Goal: Task Accomplishment & Management: Complete application form

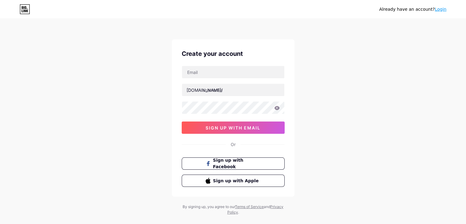
click at [439, 9] on link "Login" at bounding box center [441, 9] width 12 height 5
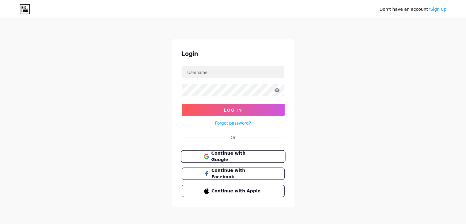
click at [253, 157] on span "Continue with Google" at bounding box center [236, 156] width 51 height 13
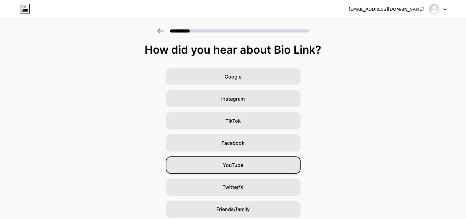
click at [248, 172] on div "YouTube" at bounding box center [233, 164] width 135 height 17
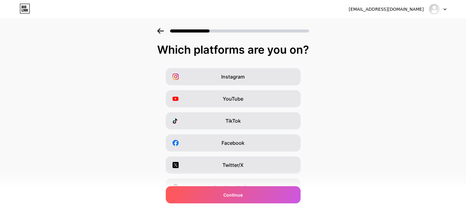
click at [258, 130] on div "Instagram YouTube TikTok Facebook Twitter/X Buy Me a Coffee Snapchat I have a w…" at bounding box center [233, 154] width 460 height 172
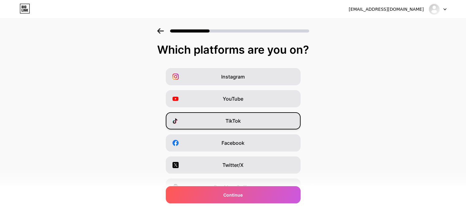
click at [259, 127] on div "TikTok" at bounding box center [233, 120] width 135 height 17
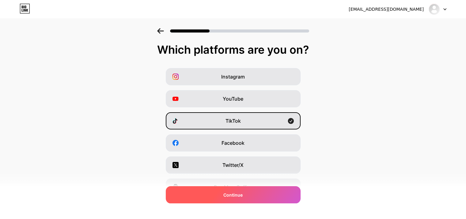
click at [243, 199] on div "Continue" at bounding box center [233, 194] width 135 height 17
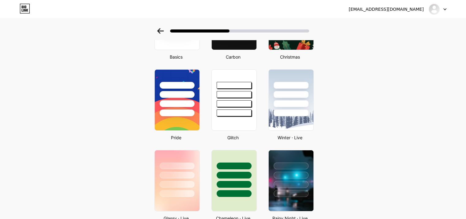
scroll to position [82, 0]
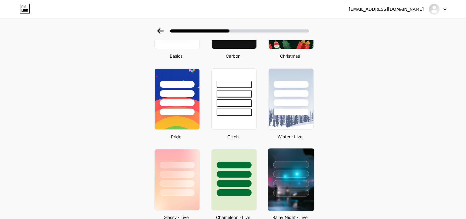
click at [285, 177] on div at bounding box center [291, 172] width 46 height 48
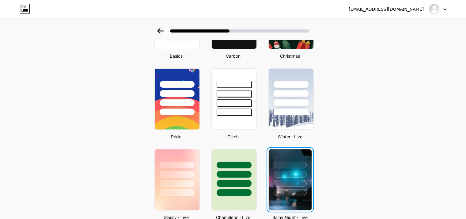
scroll to position [0, 0]
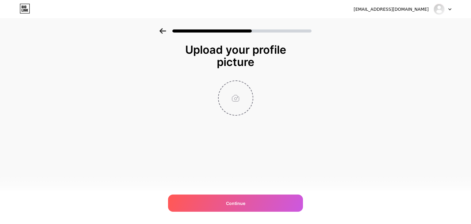
click at [234, 98] on input "file" at bounding box center [235, 98] width 34 height 34
click at [234, 103] on input "file" at bounding box center [235, 98] width 34 height 34
type input "C:\fakepath\programming-background-with-person-working-with-codes-computer_23-2…"
click at [237, 104] on input "file" at bounding box center [235, 98] width 34 height 34
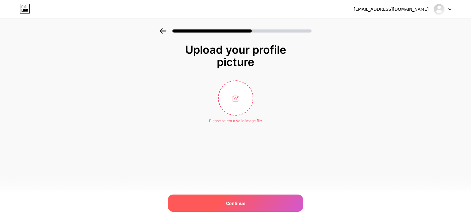
click at [220, 198] on div "Continue" at bounding box center [235, 202] width 135 height 17
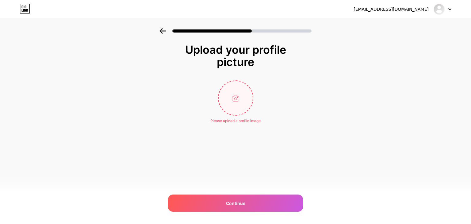
click at [232, 109] on input "file" at bounding box center [235, 98] width 34 height 34
click at [247, 104] on input "file" at bounding box center [235, 98] width 34 height 34
type input "C:\fakepath\baseball-9.webp"
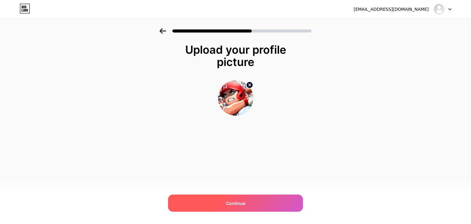
click at [237, 208] on div "Continue" at bounding box center [235, 202] width 135 height 17
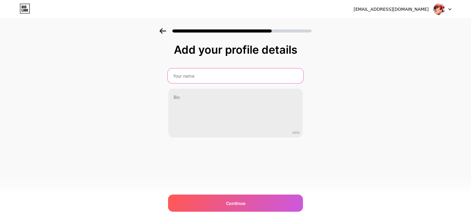
click at [207, 81] on input "text" at bounding box center [235, 75] width 135 height 15
click at [204, 69] on input "m" at bounding box center [235, 75] width 135 height 15
type input "m"
type input "welson"
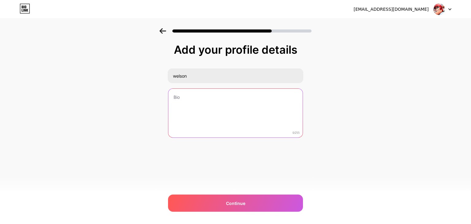
click at [200, 99] on textarea at bounding box center [235, 113] width 134 height 49
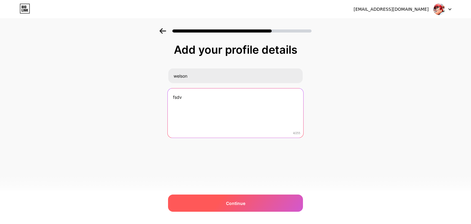
type textarea "fsdv"
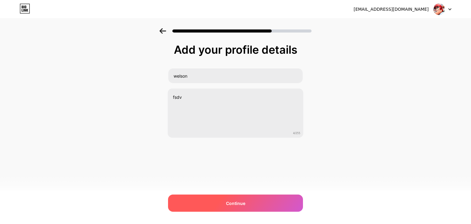
click at [204, 206] on div "Continue" at bounding box center [235, 202] width 135 height 17
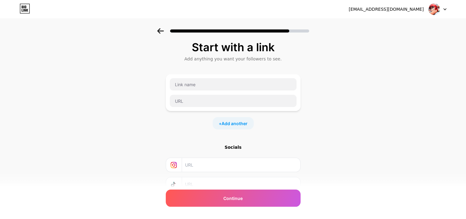
scroll to position [1, 0]
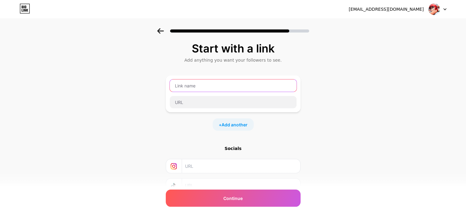
click at [275, 86] on input "text" at bounding box center [233, 85] width 127 height 12
paste input "codewithcsharp"
type input "c"
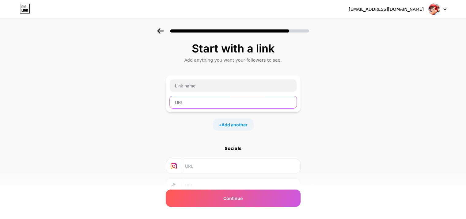
click at [233, 108] on input "text" at bounding box center [233, 102] width 127 height 12
paste input "[URL][DOMAIN_NAME]"
type input "[URL][DOMAIN_NAME]"
click at [240, 92] on div "[URL][DOMAIN_NAME]" at bounding box center [232, 93] width 127 height 29
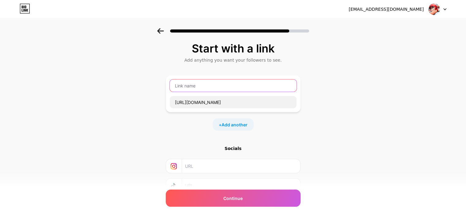
click at [241, 89] on input "text" at bounding box center [233, 85] width 127 height 12
paste input "C# Masterclass"
type input "C# Masterclass"
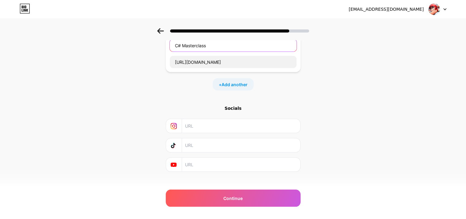
scroll to position [43, 0]
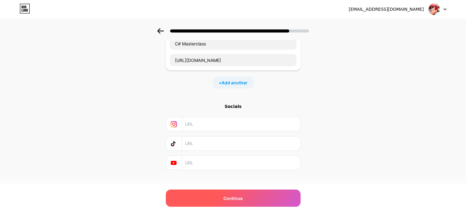
click at [248, 190] on div "Continue" at bounding box center [233, 197] width 135 height 17
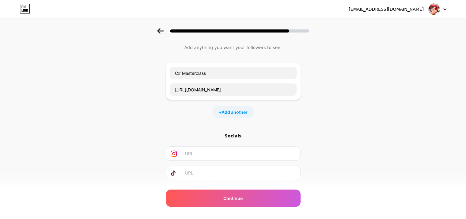
scroll to position [13, 0]
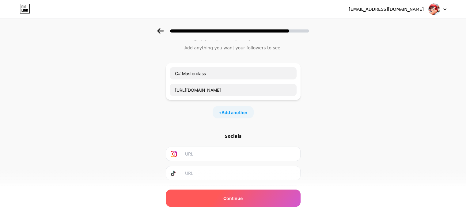
click at [273, 203] on div "Continue" at bounding box center [233, 197] width 135 height 17
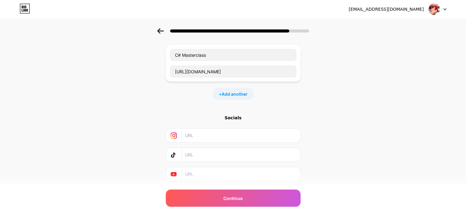
scroll to position [41, 0]
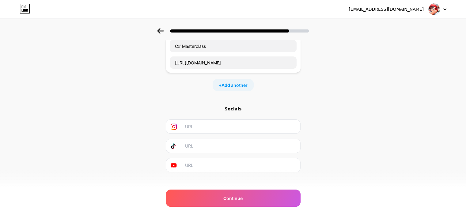
click at [261, 140] on input "text" at bounding box center [240, 146] width 111 height 14
paste input "C# Masterclass"
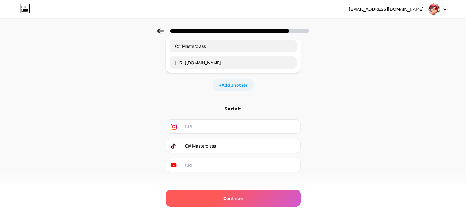
type input "C# Masterclass"
click at [235, 196] on span "Continue" at bounding box center [232, 198] width 19 height 6
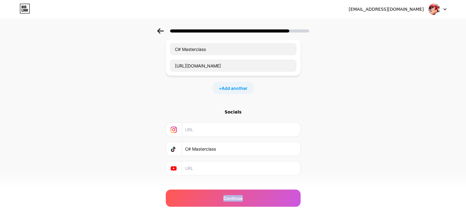
scroll to position [48, 0]
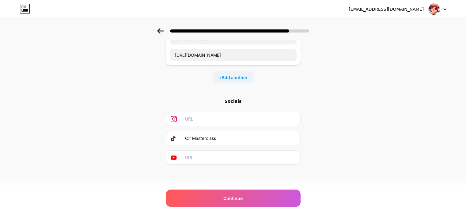
drag, startPoint x: 238, startPoint y: 136, endPoint x: 188, endPoint y: 139, distance: 50.0
click at [188, 139] on input "C# Masterclass" at bounding box center [240, 138] width 111 height 14
click at [237, 116] on input "text" at bounding box center [240, 119] width 111 height 14
click at [269, 155] on input "text" at bounding box center [240, 157] width 111 height 14
paste input "https://www.youtube.com/watch?v=FWb5Q0jmV58"
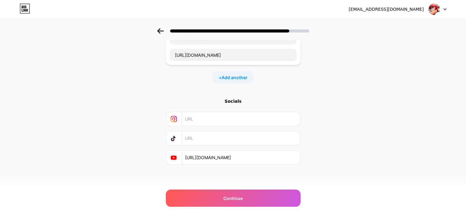
type input "https://www.youtube.com/watch?v=FWb5Q0jmV58"
click at [214, 207] on div "mohamedsaai87@gmail.com Logout Link Copied Start with a link Add anything you w…" at bounding box center [233, 86] width 466 height 268
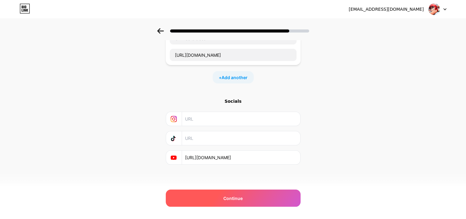
click at [216, 203] on div "Continue" at bounding box center [233, 197] width 135 height 17
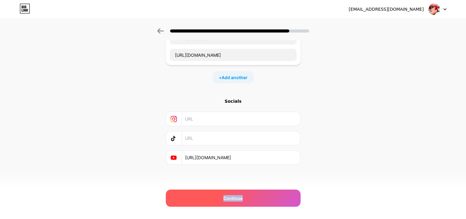
click at [216, 203] on div "Continue" at bounding box center [233, 197] width 135 height 17
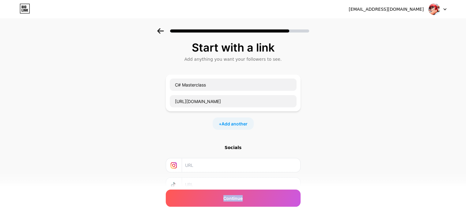
scroll to position [0, 0]
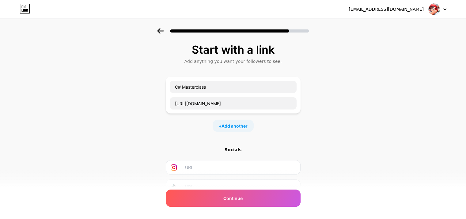
click at [241, 126] on span "Add another" at bounding box center [235, 126] width 26 height 6
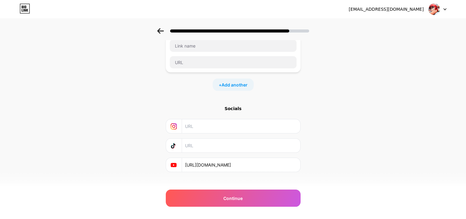
scroll to position [91, 0]
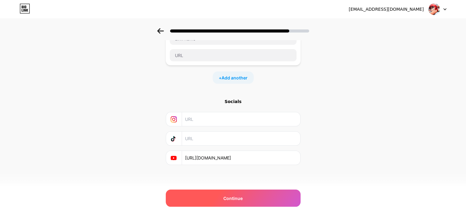
click at [279, 195] on div "Continue" at bounding box center [233, 197] width 135 height 17
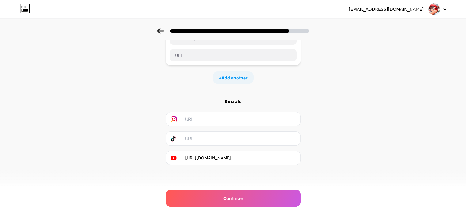
click at [241, 123] on input "text" at bounding box center [240, 119] width 111 height 14
paste input "https://www.youtube.com/watch?v=FWb5Q0jmV58"
type input "https://www.youtube.com/watch?v=FWb5Q0jmV58"
click at [236, 132] on input "text" at bounding box center [240, 138] width 111 height 14
paste input "https://www.youtube.com/watch?v=FWb5Q0jmV58"
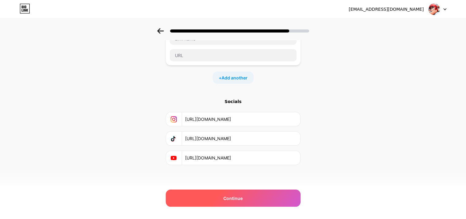
type input "https://www.youtube.com/watch?v=FWb5Q0jmV58"
click at [223, 193] on div "Continue" at bounding box center [233, 197] width 135 height 17
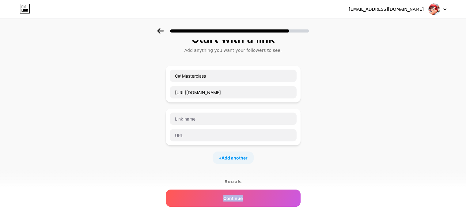
scroll to position [0, 0]
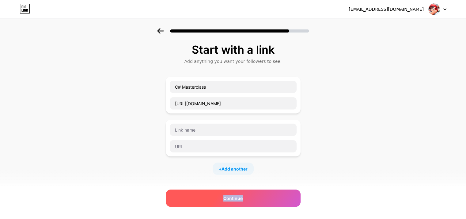
click at [251, 201] on div "Continue" at bounding box center [233, 197] width 135 height 17
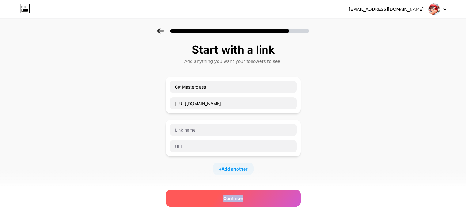
click at [251, 201] on div "Continue" at bounding box center [233, 197] width 135 height 17
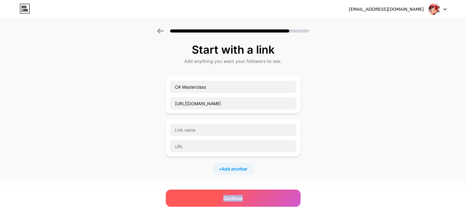
click at [251, 201] on div "Continue" at bounding box center [233, 197] width 135 height 17
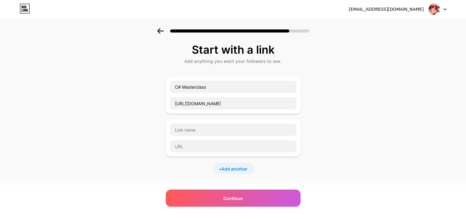
click at [161, 30] on icon at bounding box center [160, 31] width 6 height 6
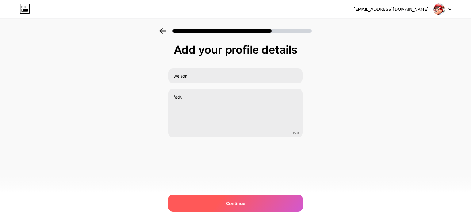
click at [217, 198] on div "Continue" at bounding box center [235, 202] width 135 height 17
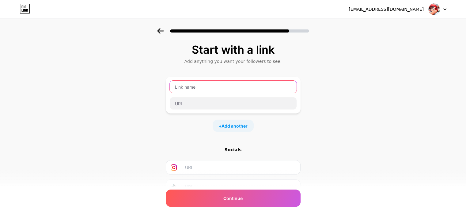
click at [215, 81] on input "text" at bounding box center [233, 87] width 127 height 12
paste input "Masterclass for Beginners"
type input "Masterclass for Beginners"
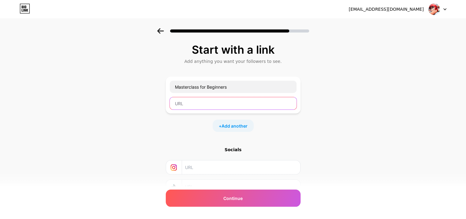
click at [255, 97] on div at bounding box center [232, 103] width 127 height 13
paste input "[URL][DOMAIN_NAME]"
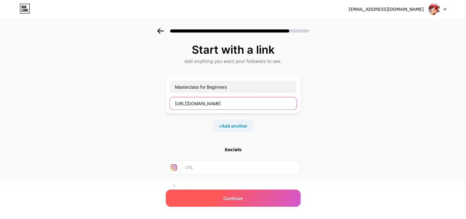
type input "[URL][DOMAIN_NAME]"
click at [251, 195] on div "Continue" at bounding box center [233, 197] width 135 height 17
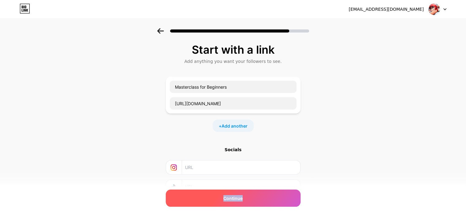
click at [251, 195] on div "Continue" at bounding box center [233, 197] width 135 height 17
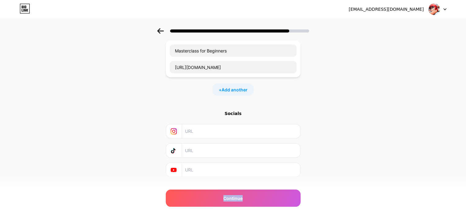
scroll to position [38, 0]
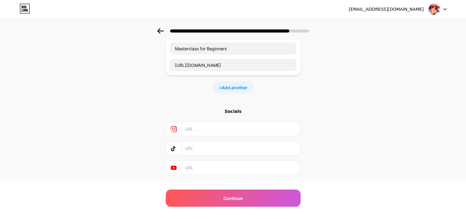
click at [250, 164] on input "text" at bounding box center [240, 168] width 111 height 14
paste input "[URL][DOMAIN_NAME][MEDICAL_DATA]"
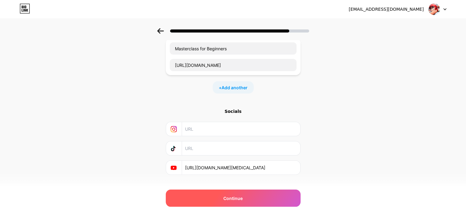
type input "[URL][DOMAIN_NAME][MEDICAL_DATA]"
click at [241, 203] on div "Continue" at bounding box center [233, 197] width 135 height 17
click at [241, 204] on div "Continue" at bounding box center [233, 197] width 135 height 17
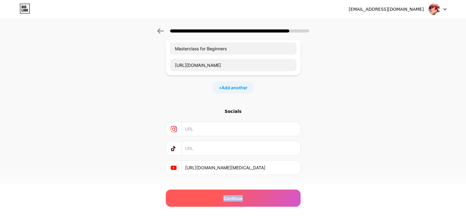
click at [241, 204] on div "Continue" at bounding box center [233, 197] width 135 height 17
click at [275, 195] on div "Continue" at bounding box center [233, 197] width 135 height 17
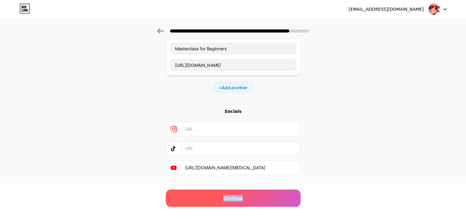
click at [275, 195] on div "Continue" at bounding box center [233, 197] width 135 height 17
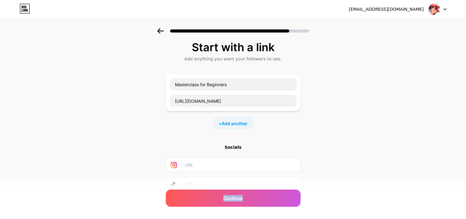
scroll to position [0, 0]
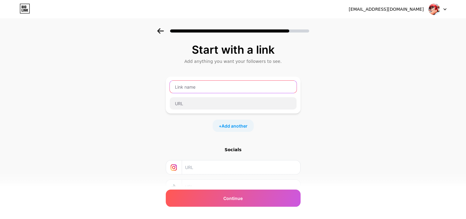
click at [253, 91] on input "text" at bounding box center [233, 87] width 127 height 12
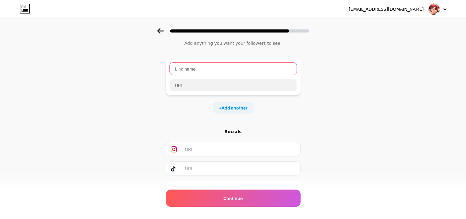
scroll to position [48, 0]
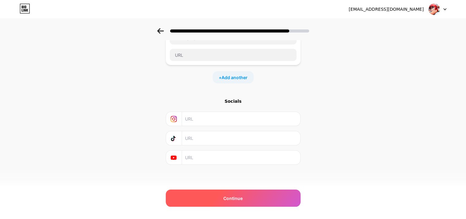
click at [275, 190] on div "Continue" at bounding box center [233, 197] width 135 height 17
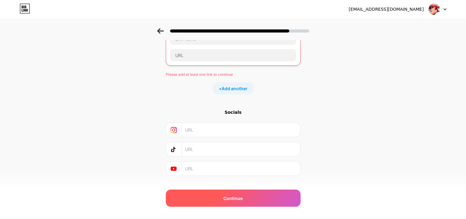
click at [275, 190] on div "Continue" at bounding box center [233, 197] width 135 height 17
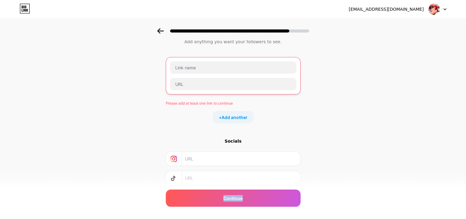
scroll to position [0, 0]
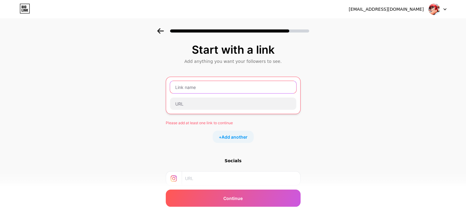
click at [223, 90] on input "text" at bounding box center [233, 87] width 126 height 12
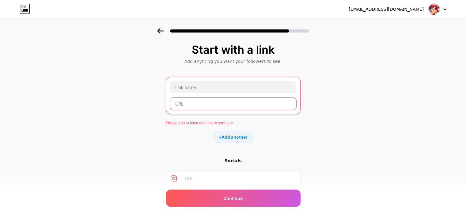
click at [220, 102] on input "text" at bounding box center [233, 103] width 126 height 12
paste input "[URL][DOMAIN_NAME]"
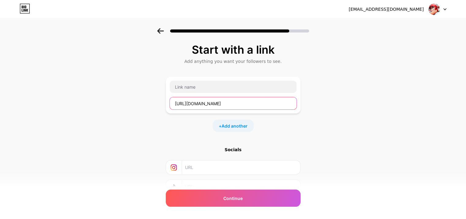
type input "[URL][DOMAIN_NAME]"
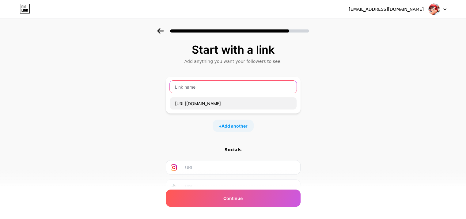
click at [258, 86] on input "text" at bounding box center [233, 87] width 127 height 12
paste input "for Beginners"
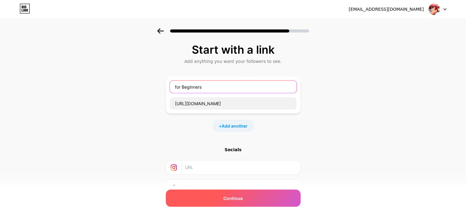
type input "for Beginners"
click at [255, 193] on div "Continue" at bounding box center [233, 197] width 135 height 17
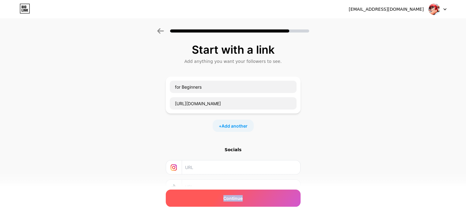
click at [255, 193] on div "Continue" at bounding box center [233, 197] width 135 height 17
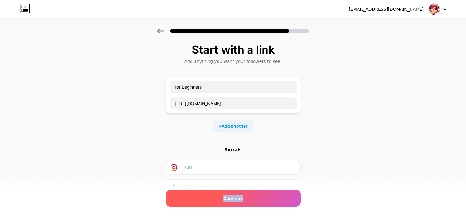
click at [255, 193] on div "Continue" at bounding box center [233, 197] width 135 height 17
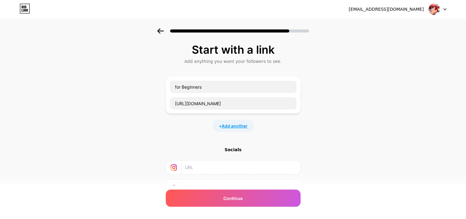
click at [245, 125] on span "Add another" at bounding box center [235, 126] width 26 height 6
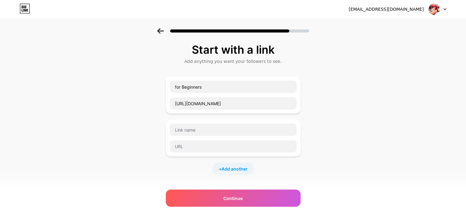
click at [404, 130] on div "Start with a link Add anything you want your followers to see. for Beginners ht…" at bounding box center [233, 157] width 466 height 258
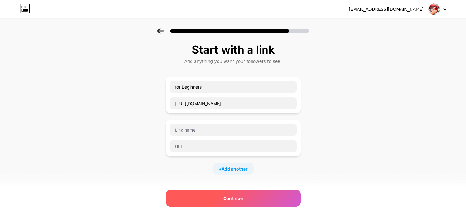
click at [286, 199] on div "Continue" at bounding box center [233, 197] width 135 height 17
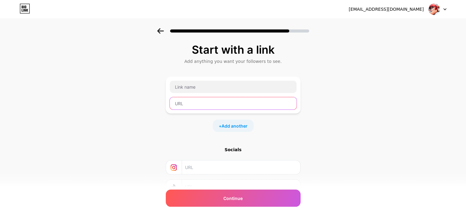
click at [220, 98] on input "text" at bounding box center [233, 103] width 127 height 12
paste input "[URL][DOMAIN_NAME]"
type input "[URL][DOMAIN_NAME]"
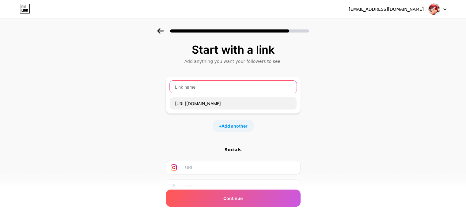
click at [251, 91] on input "text" at bounding box center [233, 87] width 127 height 12
paste input "Masterclass for Beginners"
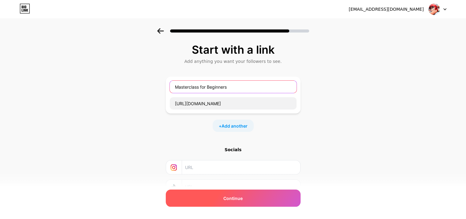
type input "Masterclass for Beginners"
click at [269, 197] on div "Continue" at bounding box center [233, 197] width 135 height 17
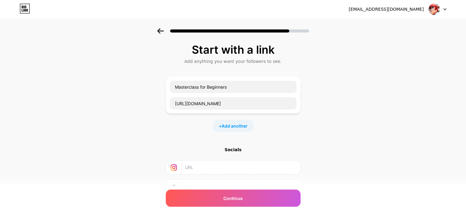
click at [421, 111] on div "Start with a link Add anything you want your followers to see. Masterclass for …" at bounding box center [233, 135] width 466 height 215
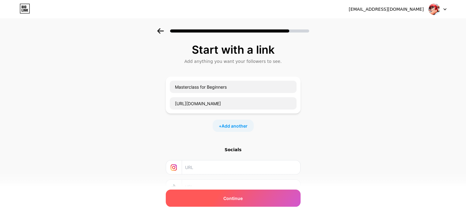
click at [247, 205] on div "Continue" at bounding box center [233, 197] width 135 height 17
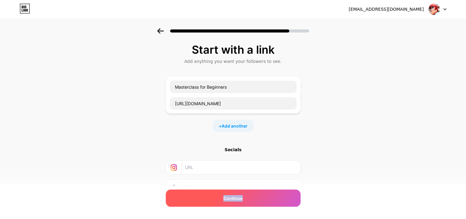
click at [247, 205] on div "Continue" at bounding box center [233, 197] width 135 height 17
click at [258, 200] on div "Continue" at bounding box center [233, 197] width 135 height 17
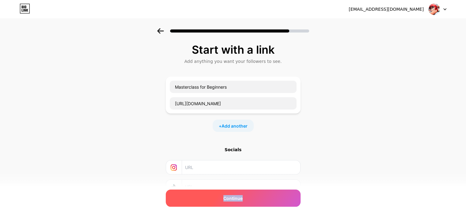
click at [258, 200] on div "Continue" at bounding box center [233, 197] width 135 height 17
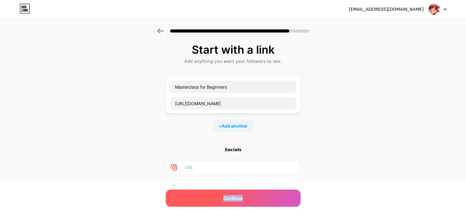
click at [258, 200] on div "Continue" at bounding box center [233, 197] width 135 height 17
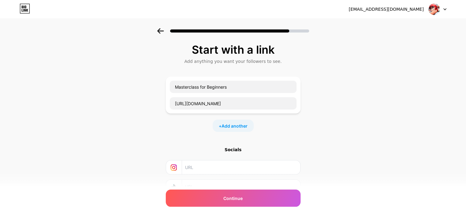
click at [400, 130] on div "Start with a link Add anything you want your followers to see. Masterclass for …" at bounding box center [233, 135] width 466 height 215
click at [257, 6] on div "[EMAIL_ADDRESS][DOMAIN_NAME] Logout" at bounding box center [233, 9] width 466 height 11
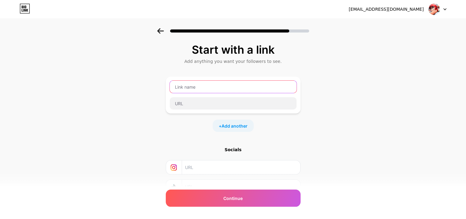
click at [225, 92] on input "text" at bounding box center [233, 87] width 127 height 12
paste input "Masterclass for Beginners"
type input "Masterclass for Beginners"
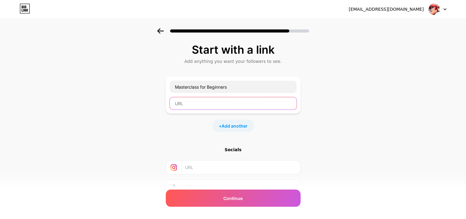
click at [228, 106] on input "text" at bounding box center [233, 103] width 127 height 12
paste input "[URL][DOMAIN_NAME]"
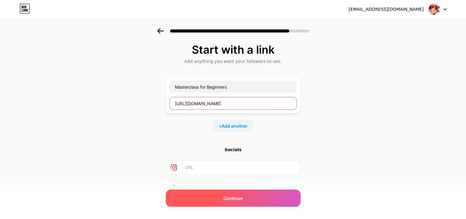
type input "[URL][DOMAIN_NAME]"
click at [240, 198] on span "Continue" at bounding box center [232, 198] width 19 height 6
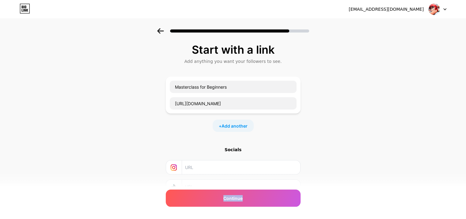
scroll to position [48, 0]
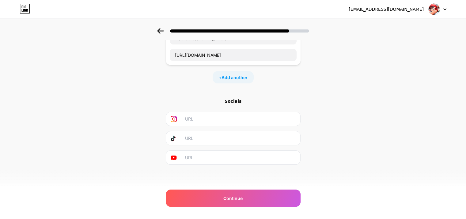
click at [286, 160] on input "text" at bounding box center [240, 157] width 111 height 14
paste input "[URL][DOMAIN_NAME][MEDICAL_DATA]"
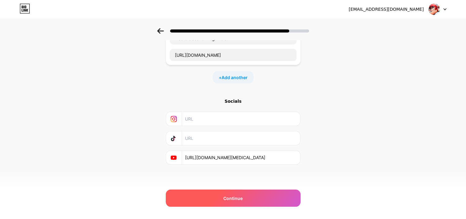
type input "[URL][DOMAIN_NAME][MEDICAL_DATA]"
click at [259, 198] on div "Continue" at bounding box center [233, 197] width 135 height 17
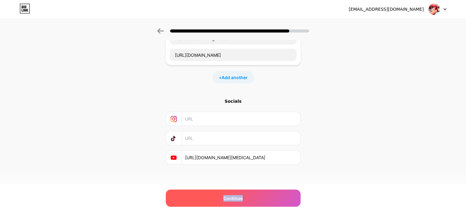
click at [259, 198] on div "Continue" at bounding box center [233, 197] width 135 height 17
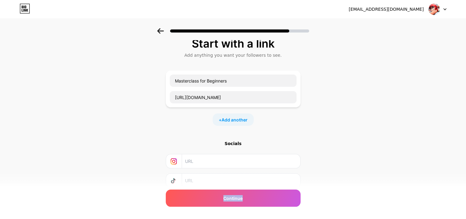
scroll to position [0, 0]
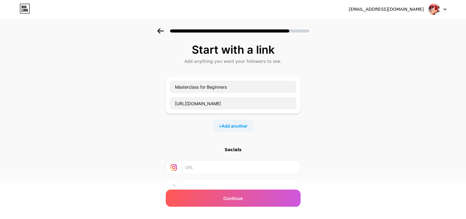
click at [403, 131] on div "Start with a link Add anything you want your followers to see. Masterclass for …" at bounding box center [233, 135] width 466 height 215
drag, startPoint x: 254, startPoint y: 101, endPoint x: 141, endPoint y: 105, distance: 113.1
click at [141, 105] on div "Start with a link Add anything you want your followers to see. Masterclass for …" at bounding box center [233, 135] width 466 height 215
paste input "[DOMAIN_NAME][URL]"
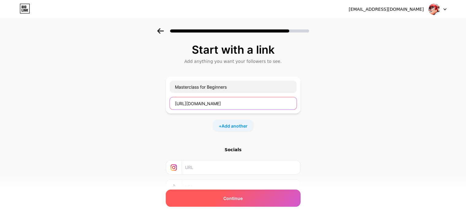
type input "[URL][DOMAIN_NAME]"
click at [241, 193] on div "Continue" at bounding box center [233, 197] width 135 height 17
click at [242, 193] on div "Continue" at bounding box center [233, 197] width 135 height 17
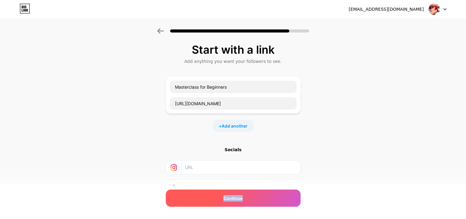
click at [242, 193] on div "Continue" at bounding box center [233, 197] width 135 height 17
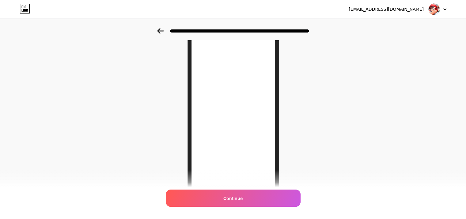
scroll to position [36, 0]
click at [161, 28] on icon at bounding box center [160, 31] width 7 height 6
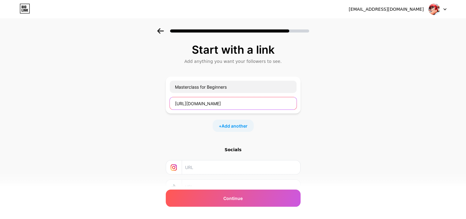
click at [291, 104] on input "[URL][DOMAIN_NAME]" at bounding box center [233, 103] width 127 height 12
click at [292, 104] on input "[URL][DOMAIN_NAME]" at bounding box center [233, 103] width 127 height 12
drag, startPoint x: 294, startPoint y: 103, endPoint x: 146, endPoint y: 100, distance: 147.7
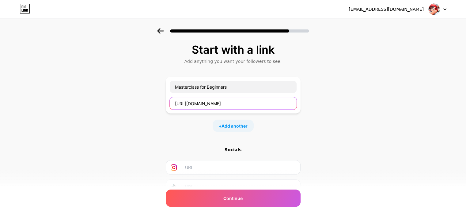
click at [146, 100] on div "Start with a link Add anything you want your followers to see. Masterclass for …" at bounding box center [233, 135] width 466 height 215
type input "-%d9%88%d8%b1%d8%af%d9%8a%d8%a9-%d8%a7%d9%84%d8%ad%d9%84%d9%82%d8%a9-01/"
drag, startPoint x: 177, startPoint y: 102, endPoint x: 305, endPoint y: 106, distance: 128.4
click at [305, 106] on div "Start with a link Add anything you want your followers to see. Masterclass for …" at bounding box center [233, 135] width 466 height 215
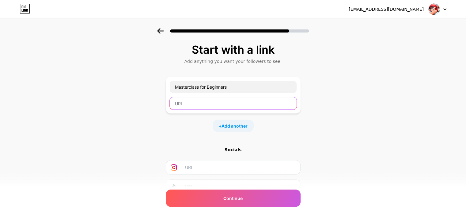
scroll to position [0, 0]
paste input "[URL][DOMAIN_NAME]"
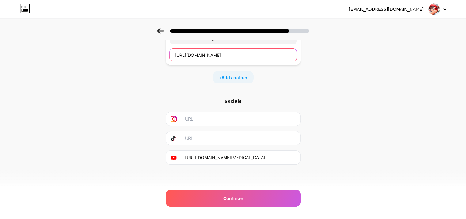
type input "[URL][DOMAIN_NAME]"
drag, startPoint x: 282, startPoint y: 157, endPoint x: 160, endPoint y: 153, distance: 121.7
click at [160, 153] on div "Start with a link Add anything you want your followers to see. Masterclass for …" at bounding box center [233, 87] width 466 height 215
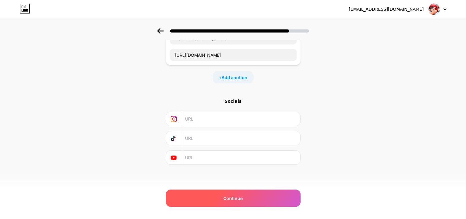
click at [208, 190] on div "Continue" at bounding box center [233, 197] width 135 height 17
click at [209, 190] on div "Continue" at bounding box center [233, 197] width 135 height 17
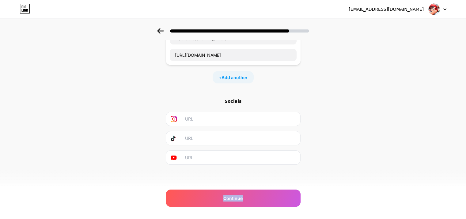
drag, startPoint x: 209, startPoint y: 190, endPoint x: 306, endPoint y: 66, distance: 157.9
click at [209, 190] on div "Continue" at bounding box center [233, 197] width 135 height 17
